Goal: Check status

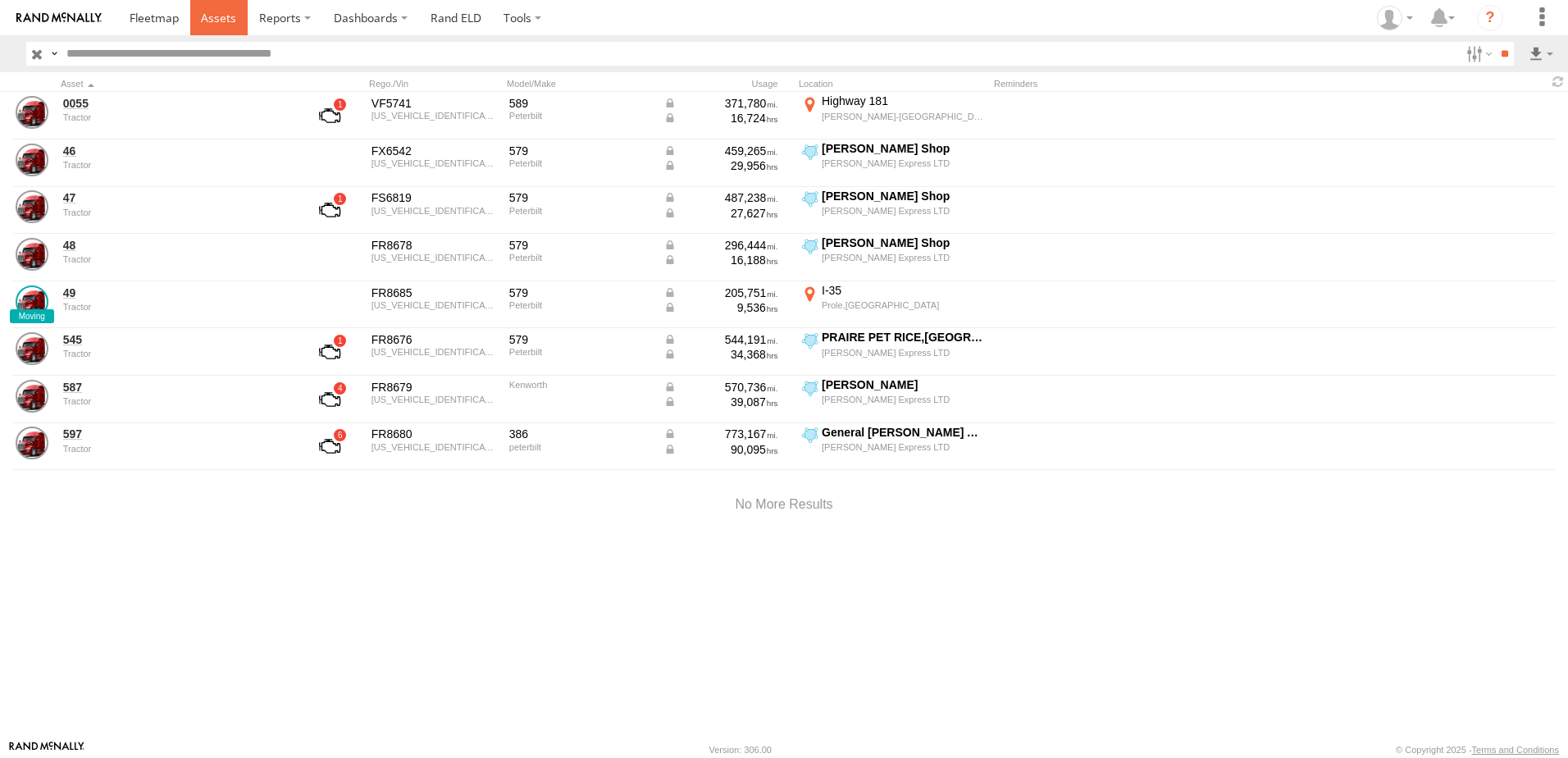
click at [224, 17] on span at bounding box center [219, 18] width 35 height 16
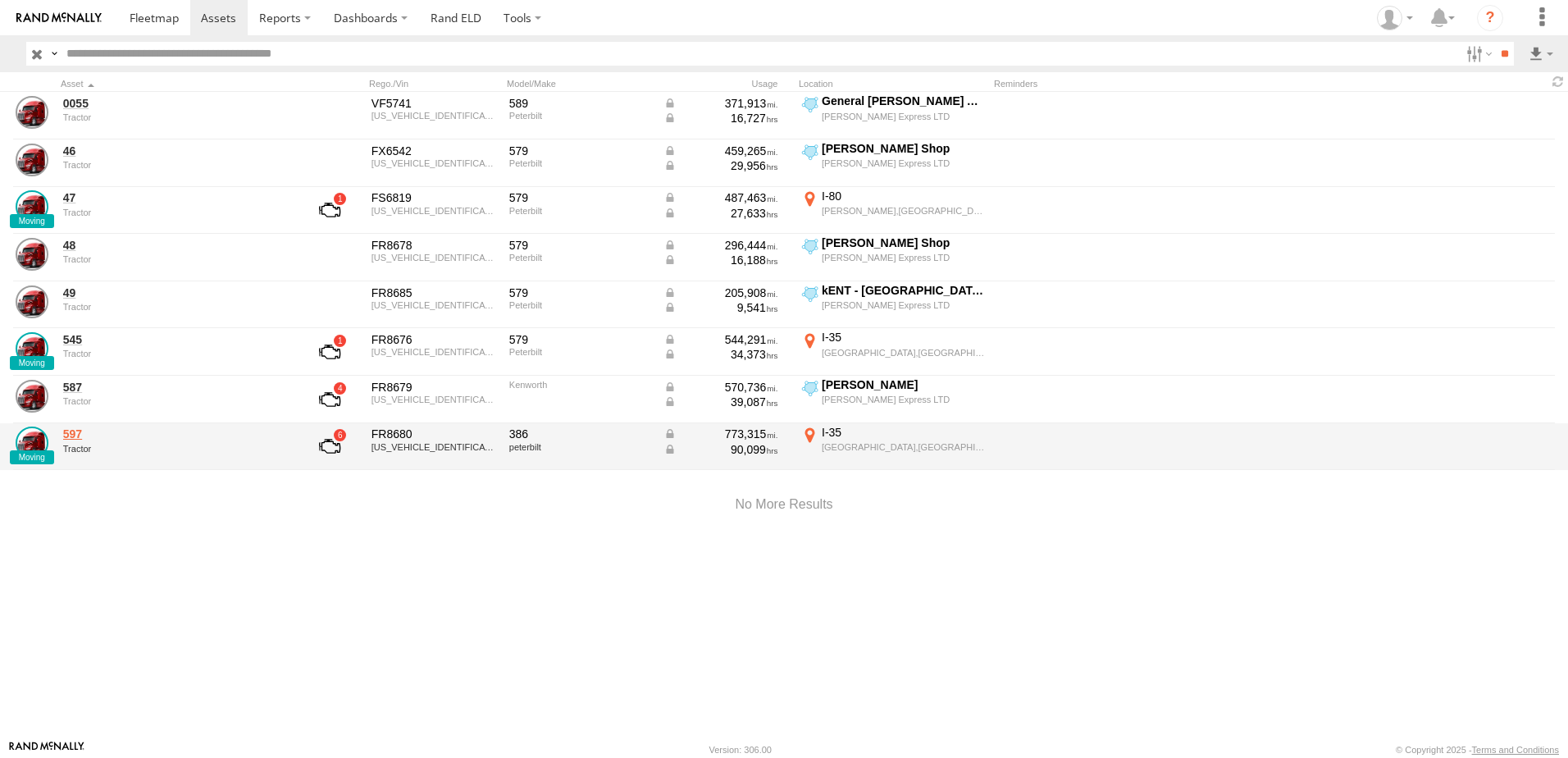
click at [73, 433] on link "597" at bounding box center [175, 434] width 224 height 15
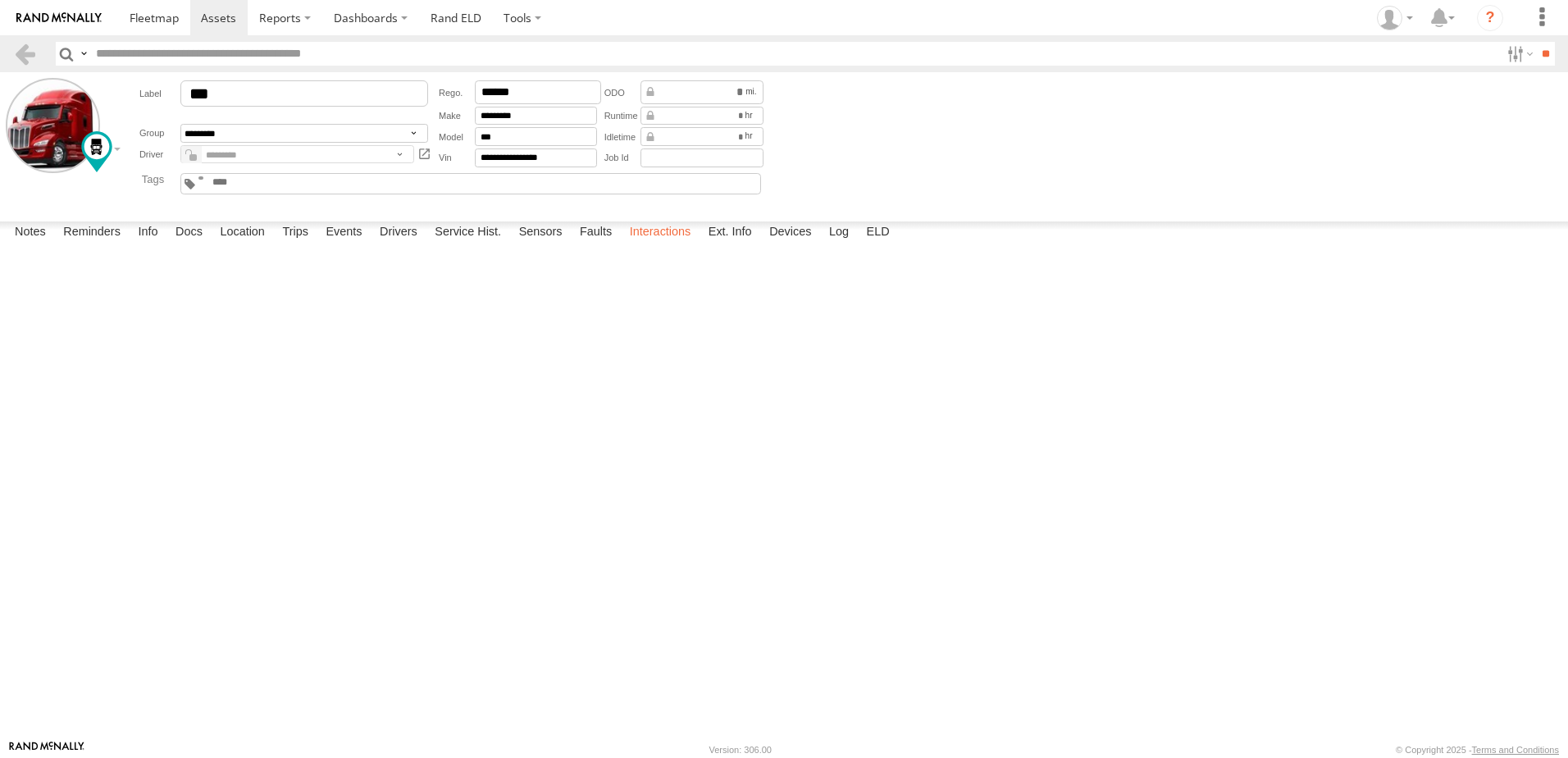
click at [676, 245] on label "Interactions" at bounding box center [660, 233] width 78 height 23
click at [29, 48] on link at bounding box center [25, 53] width 23 height 23
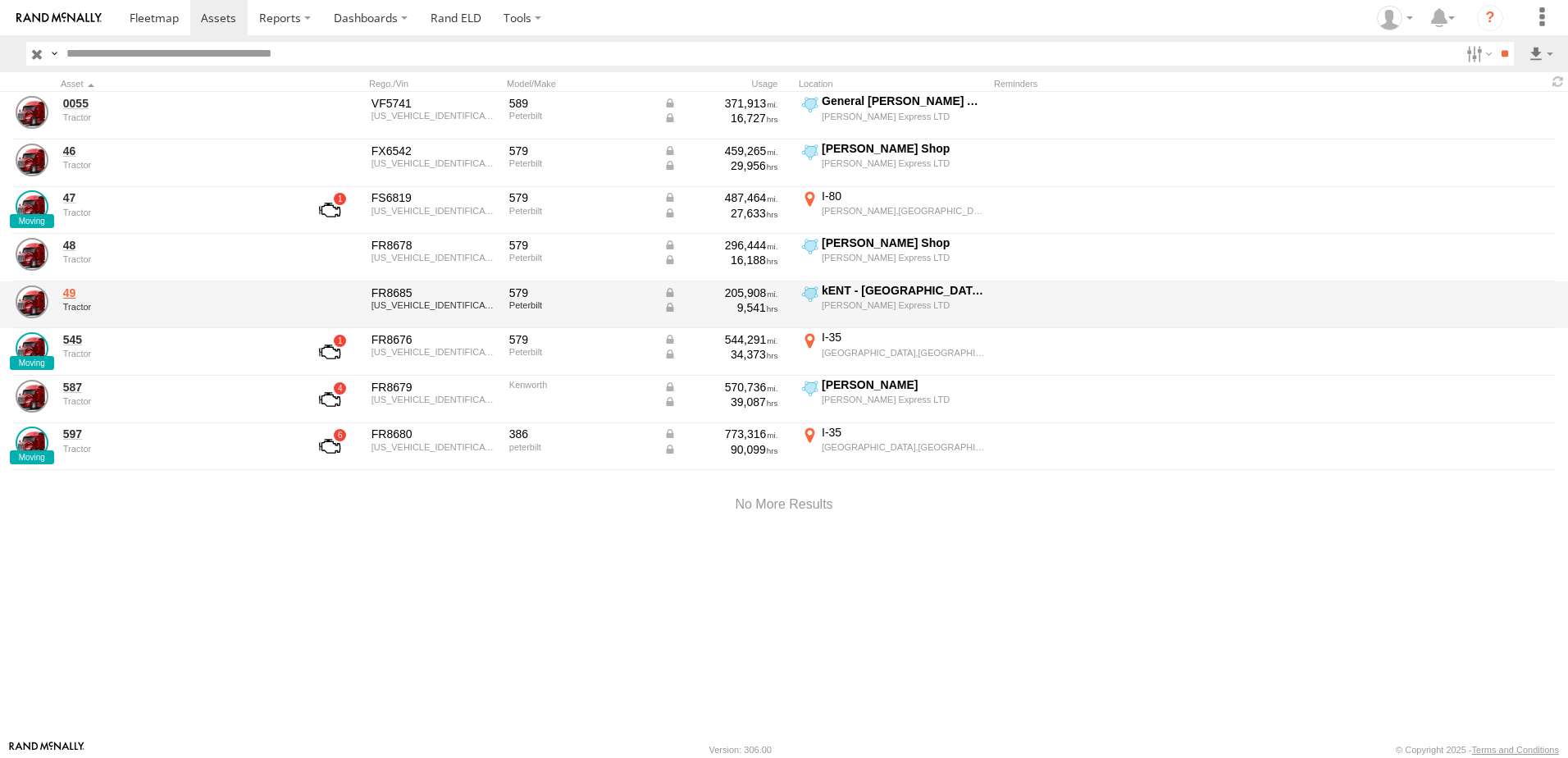
click at [71, 291] on link "49" at bounding box center [175, 293] width 224 height 15
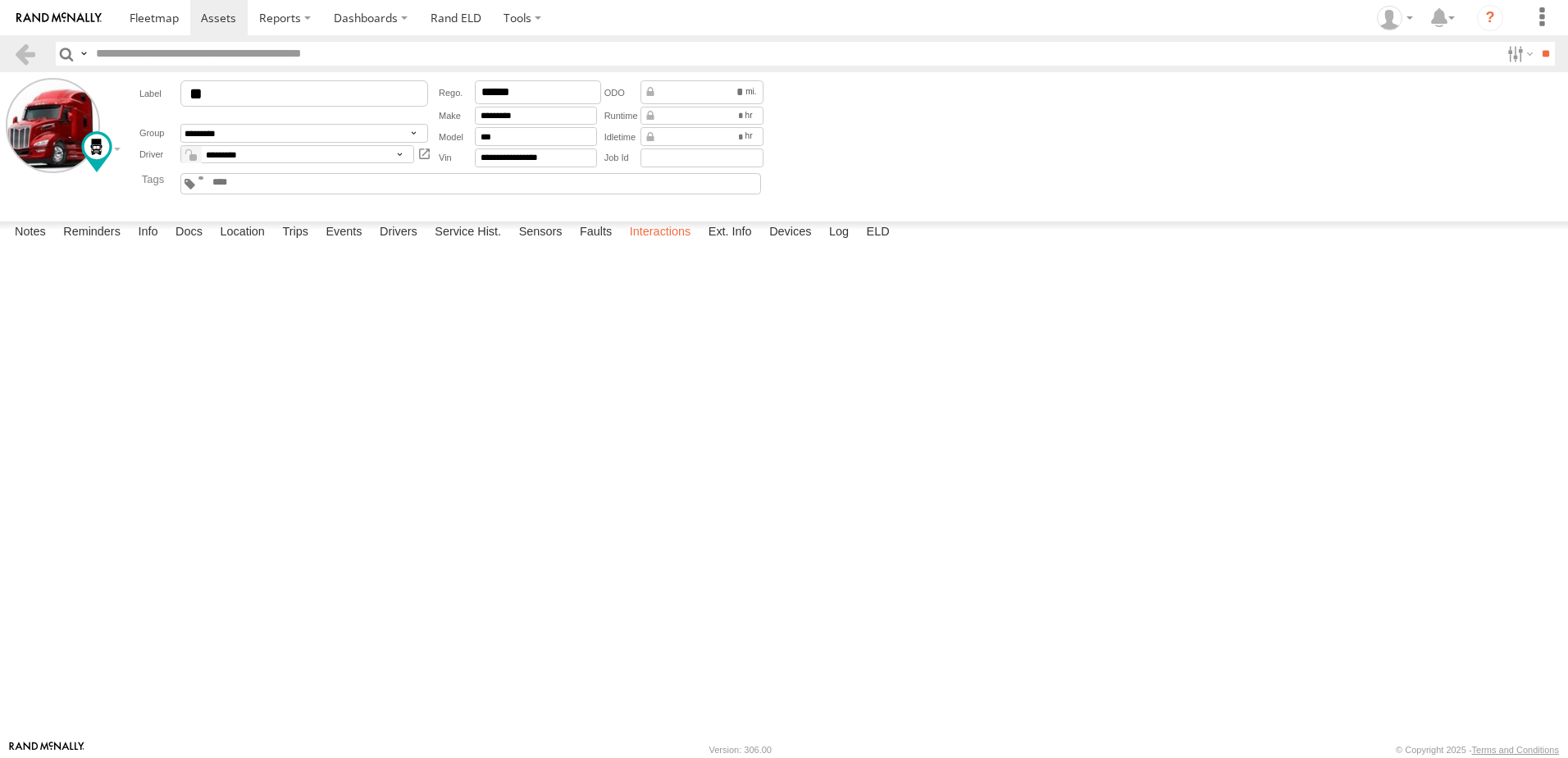
click at [671, 245] on label "Interactions" at bounding box center [660, 233] width 78 height 23
